Goal: Information Seeking & Learning: Learn about a topic

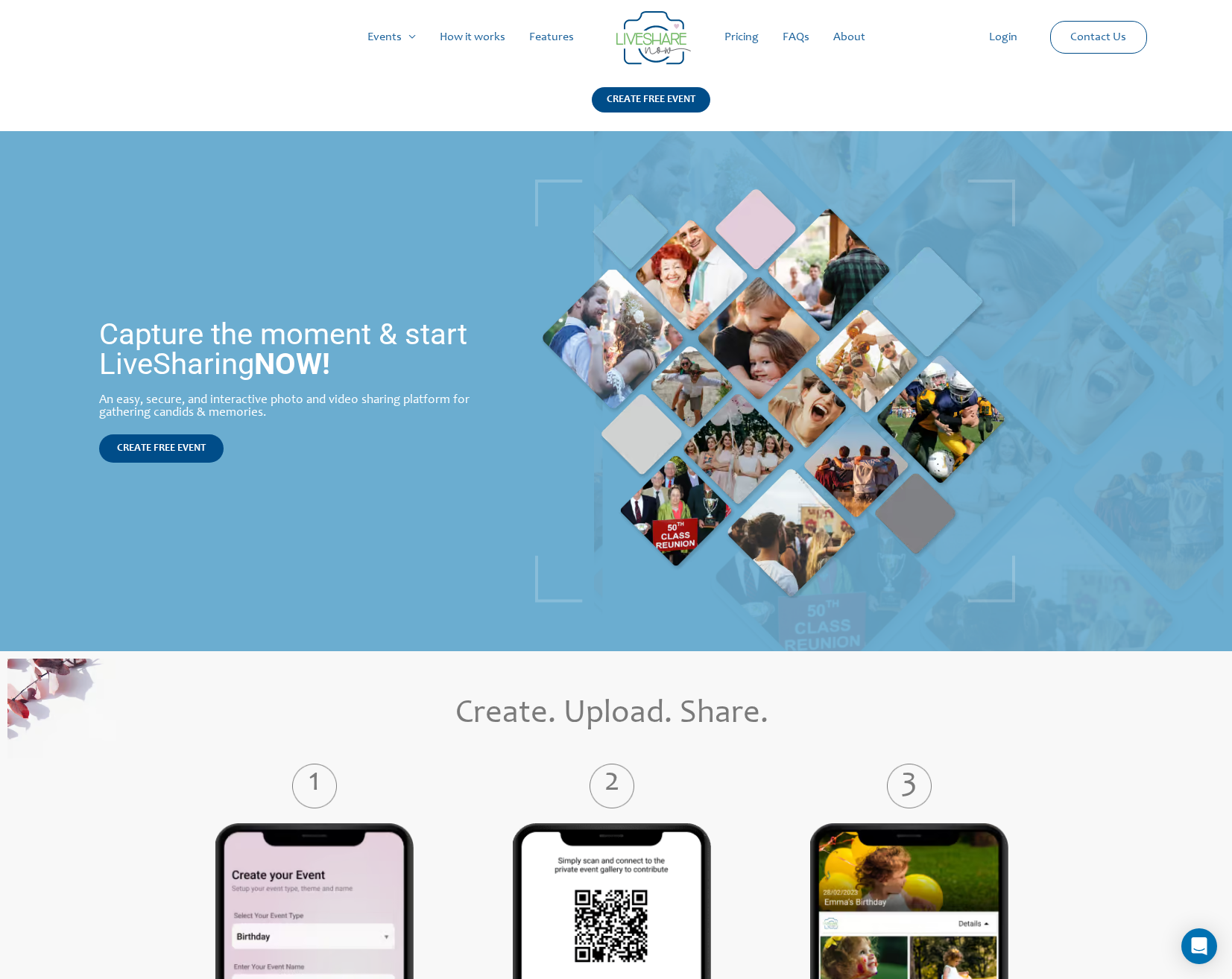
click at [474, 42] on link "How it works" at bounding box center [472, 36] width 89 height 48
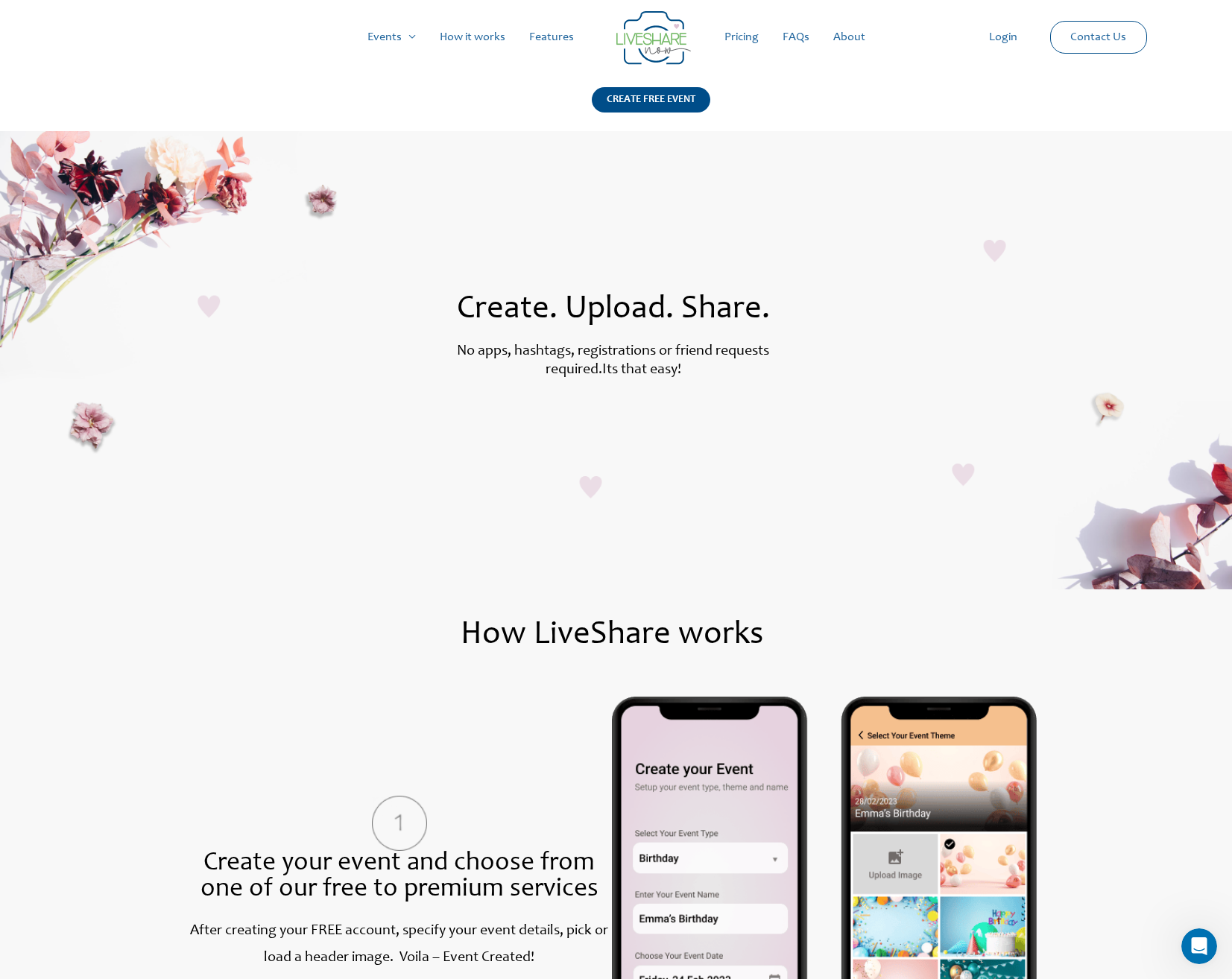
click at [567, 44] on link "Features" at bounding box center [551, 36] width 68 height 48
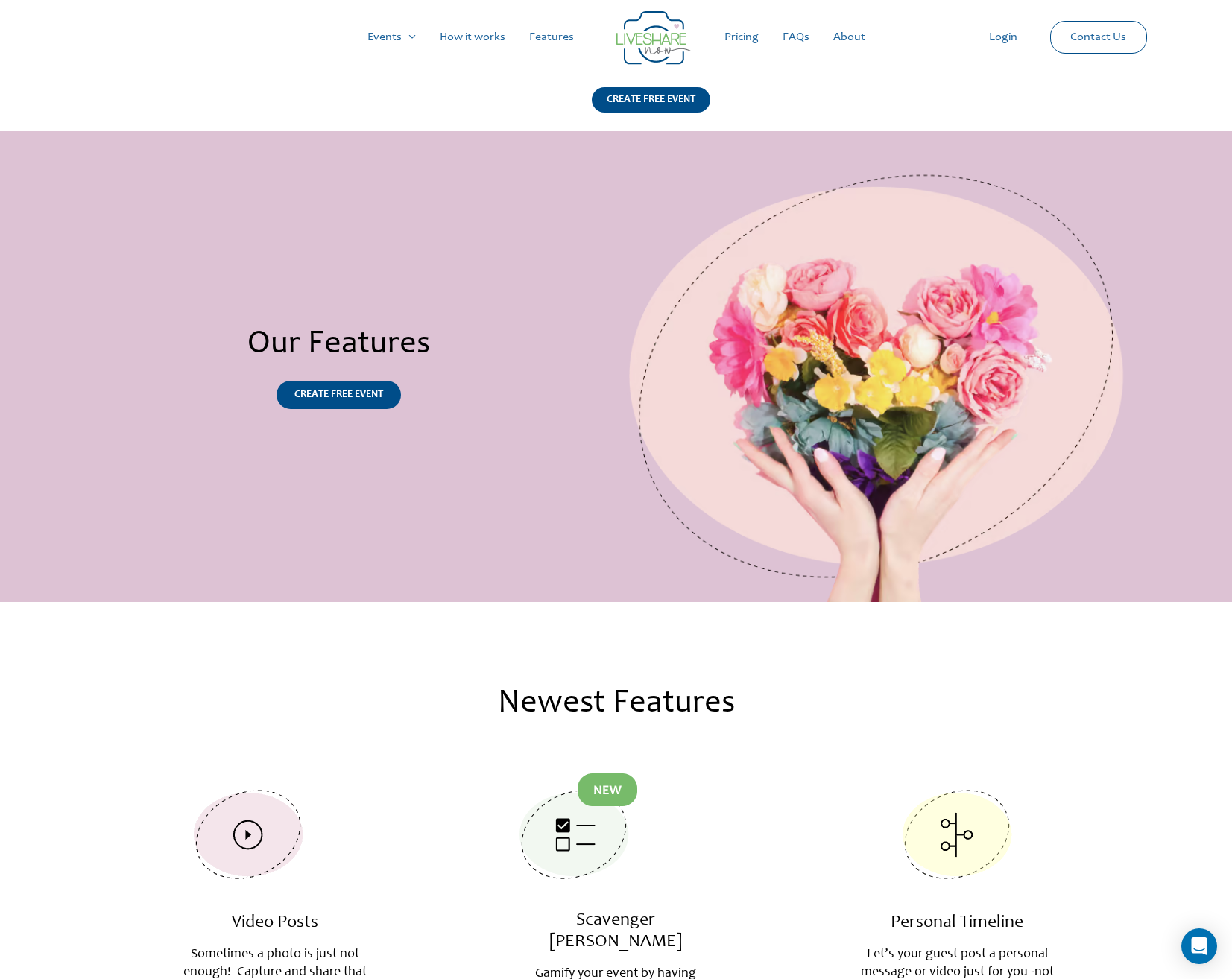
click at [740, 42] on link "Pricing" at bounding box center [741, 36] width 58 height 48
